Goal: Navigation & Orientation: Find specific page/section

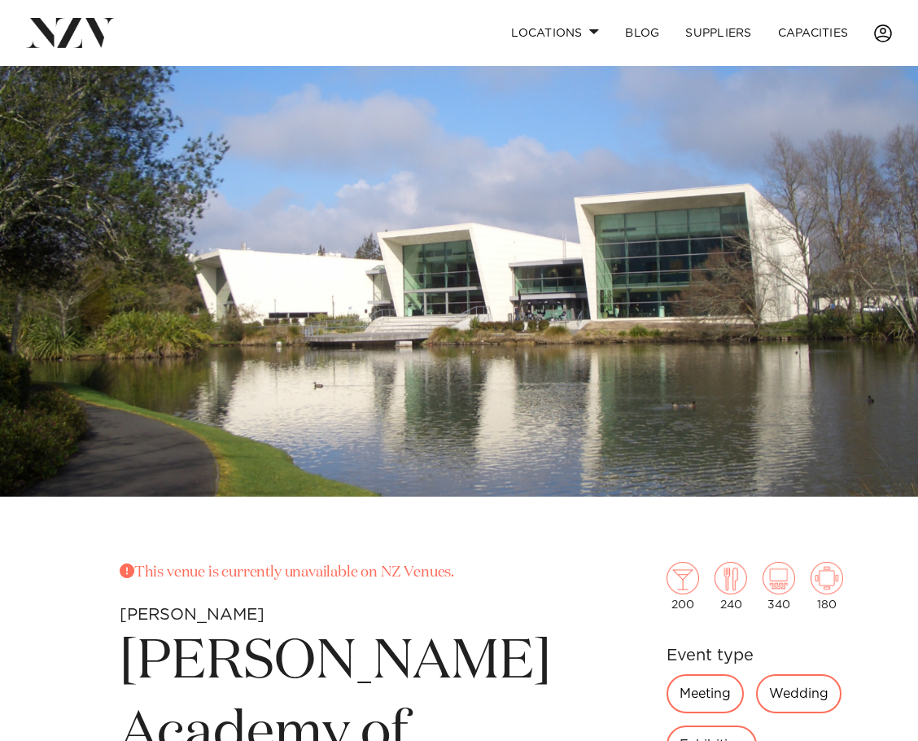
click at [881, 38] on span at bounding box center [883, 33] width 18 height 18
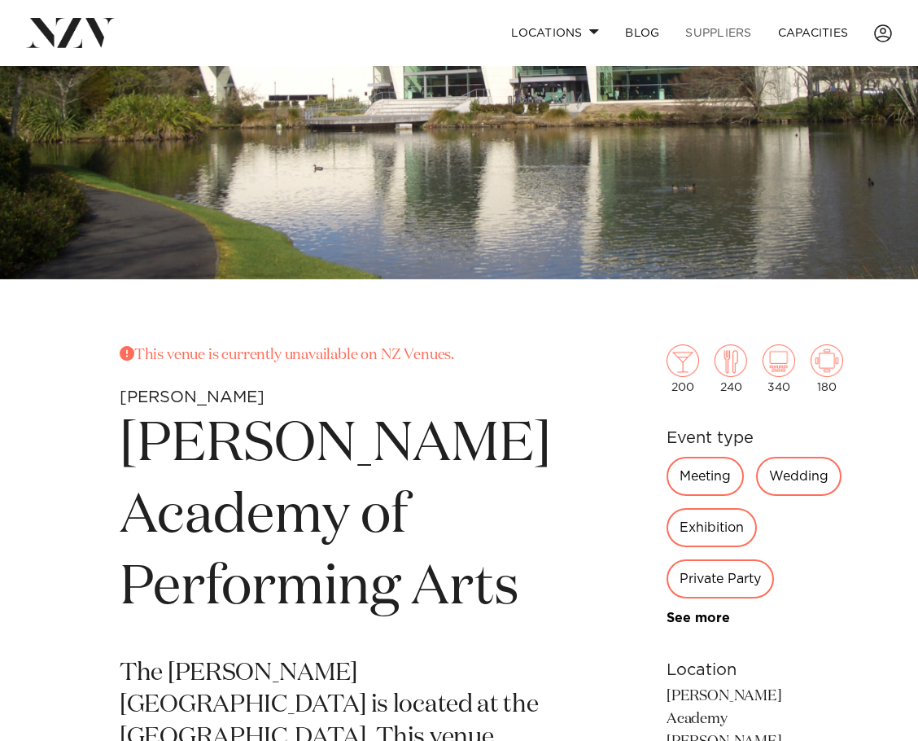
click at [720, 37] on link "SUPPLIERS" at bounding box center [718, 32] width 92 height 35
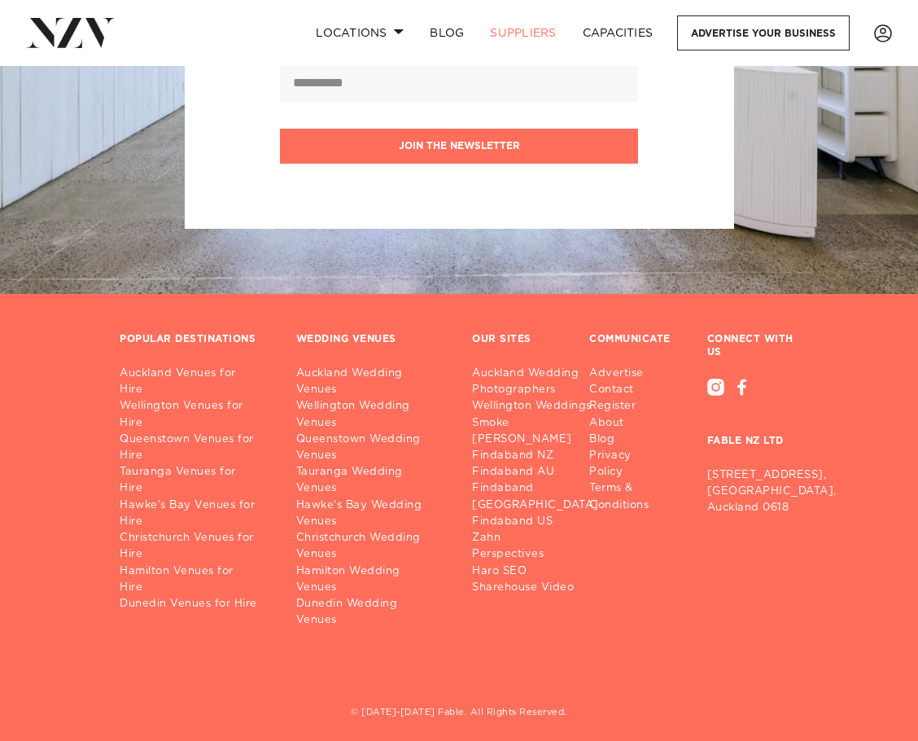
scroll to position [2880, 0]
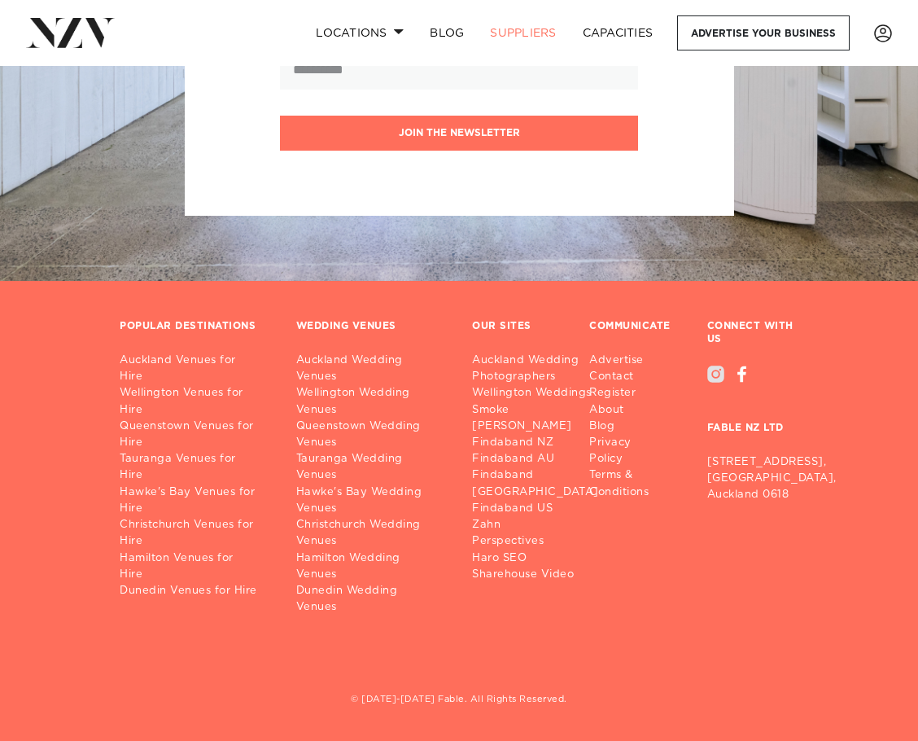
click at [712, 379] on div at bounding box center [715, 374] width 17 height 17
click at [740, 373] on div at bounding box center [742, 374] width 9 height 17
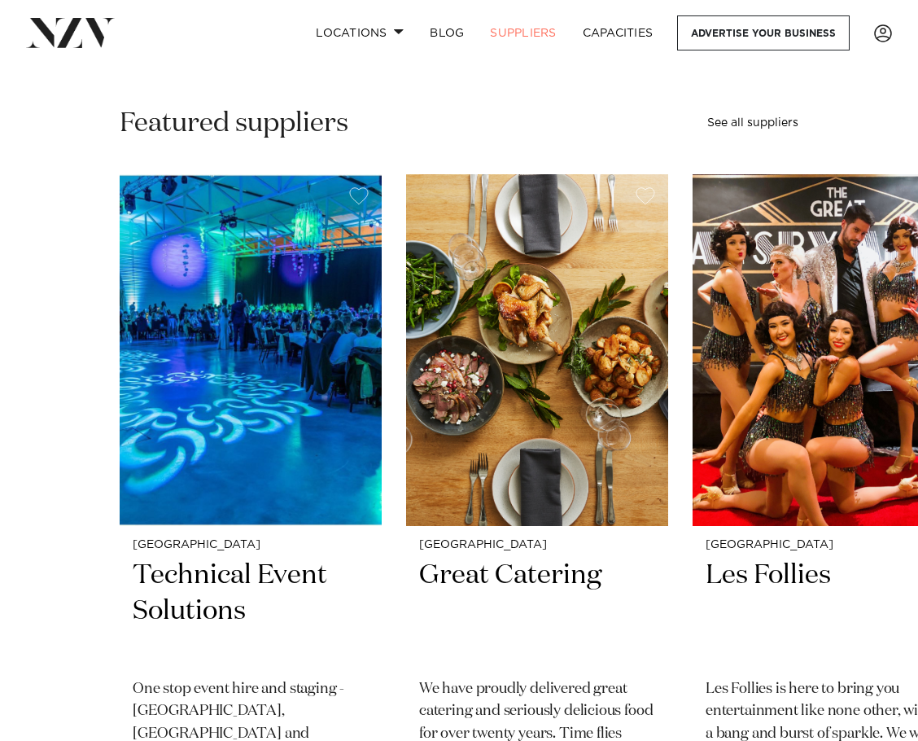
scroll to position [0, 0]
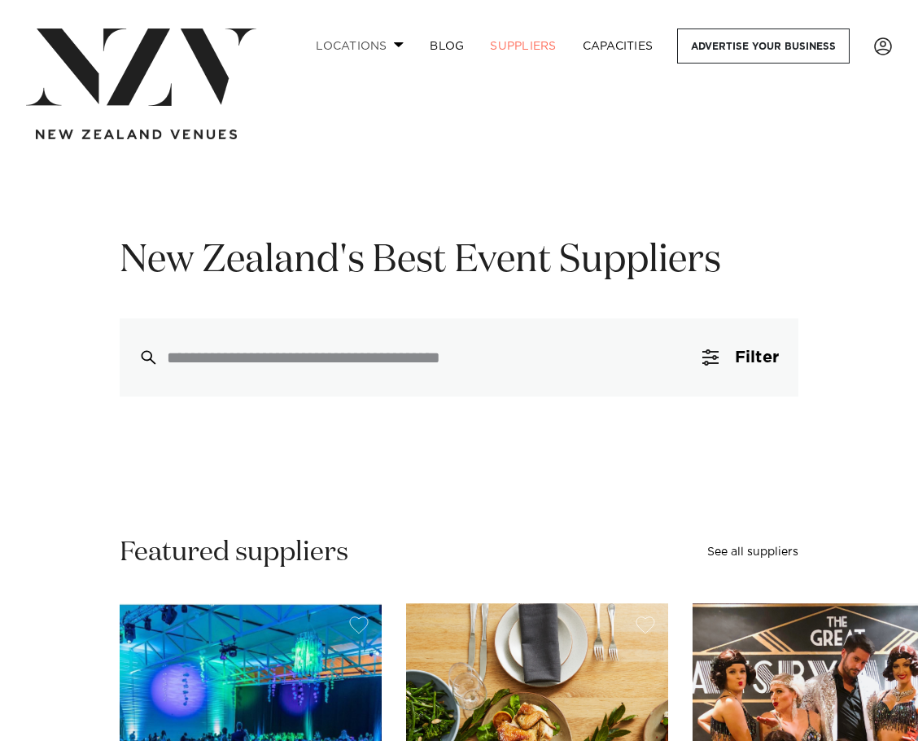
click at [394, 47] on span at bounding box center [399, 45] width 11 height 6
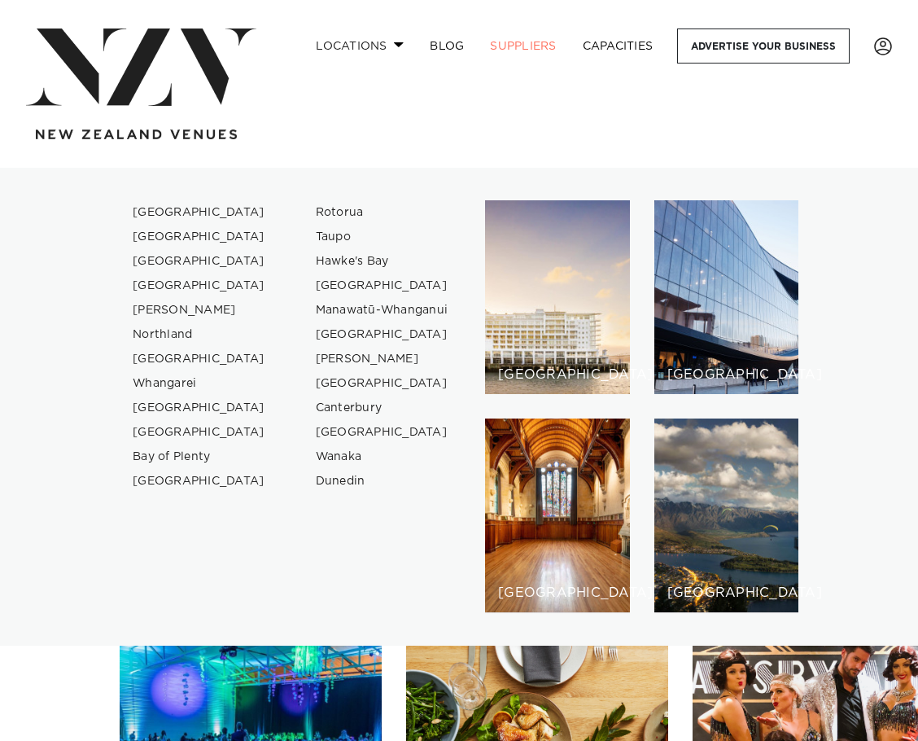
click at [394, 47] on span at bounding box center [399, 45] width 11 height 6
